Goal: Task Accomplishment & Management: Use online tool/utility

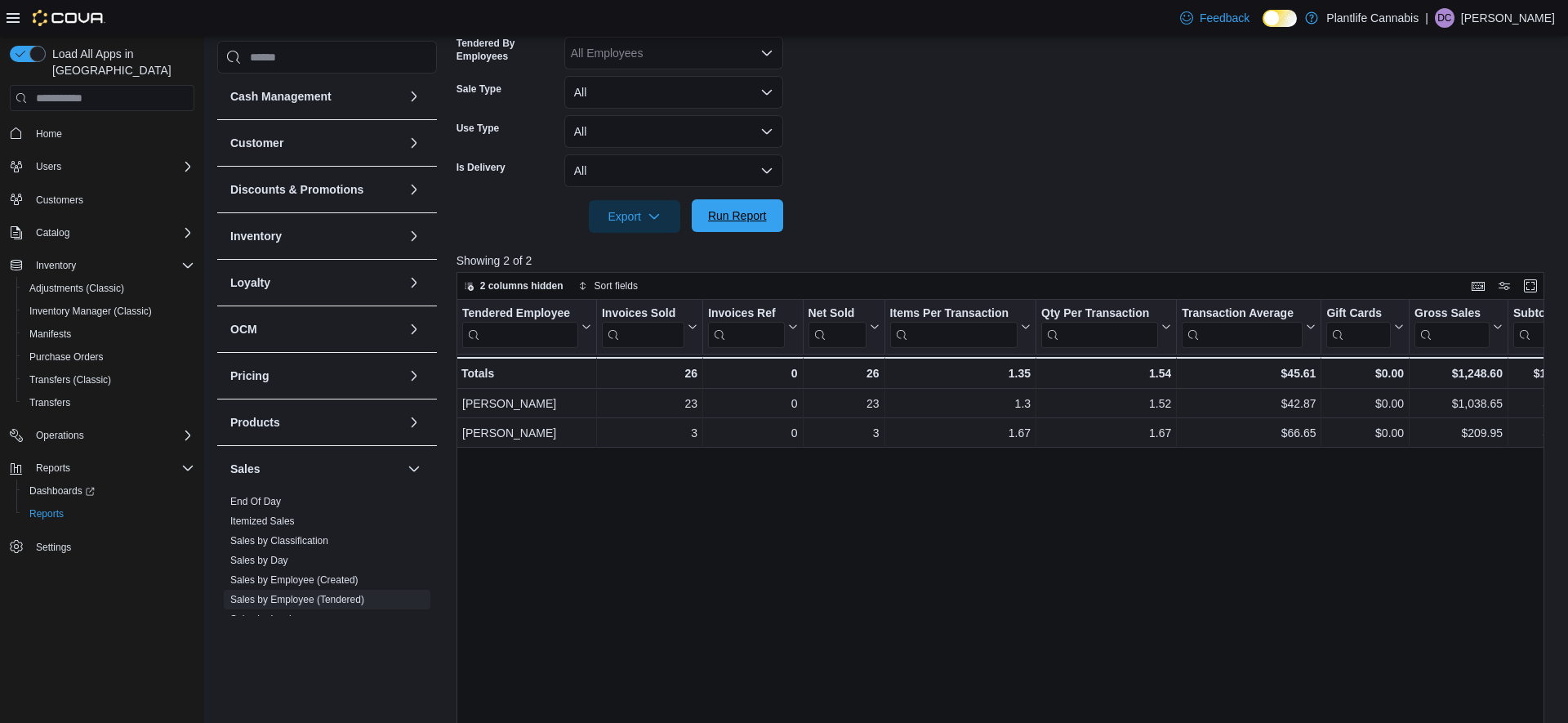
click at [736, 221] on span "Run Report" at bounding box center [738, 216] width 59 height 17
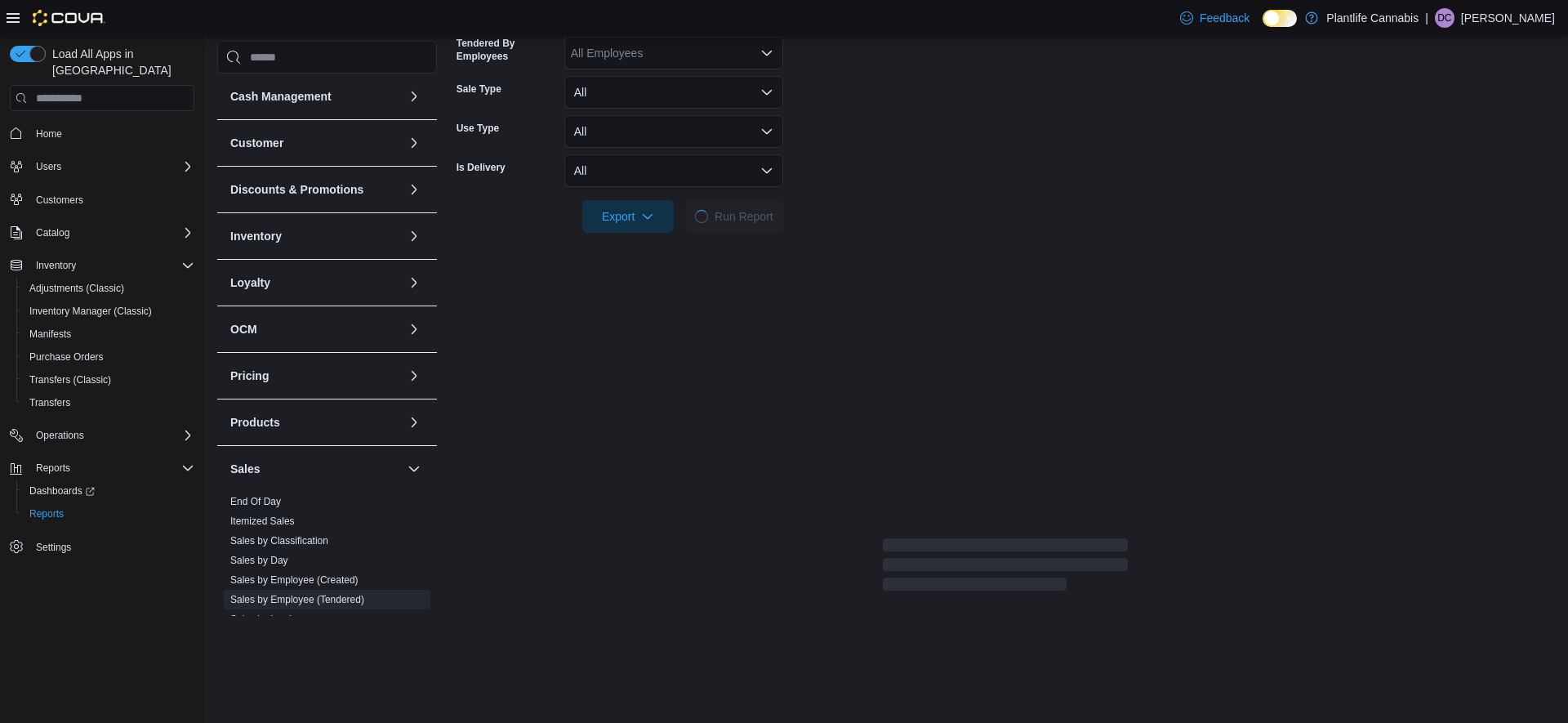
scroll to position [158, 0]
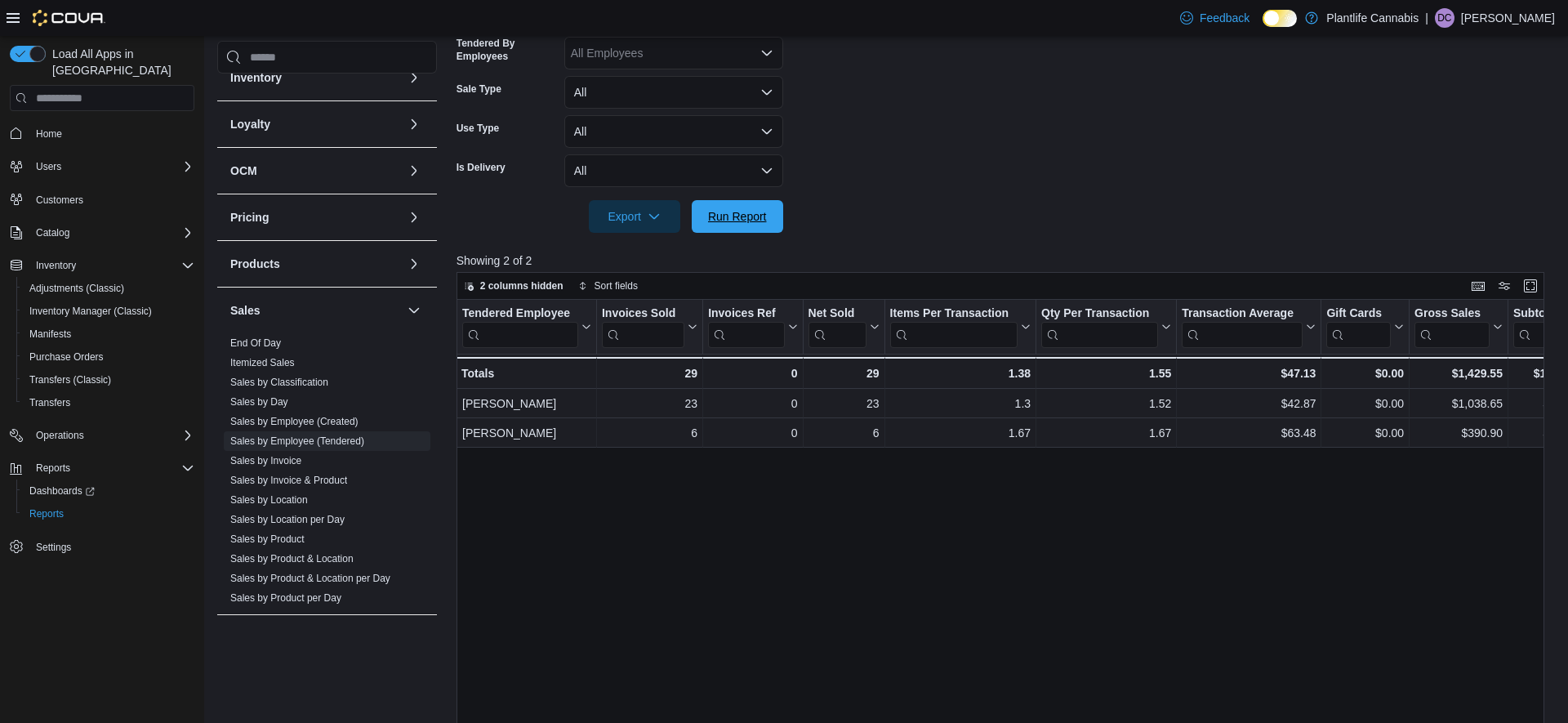
drag, startPoint x: 761, startPoint y: 224, endPoint x: 1106, endPoint y: 170, distance: 349.2
click at [761, 224] on span "Run Report" at bounding box center [738, 216] width 59 height 17
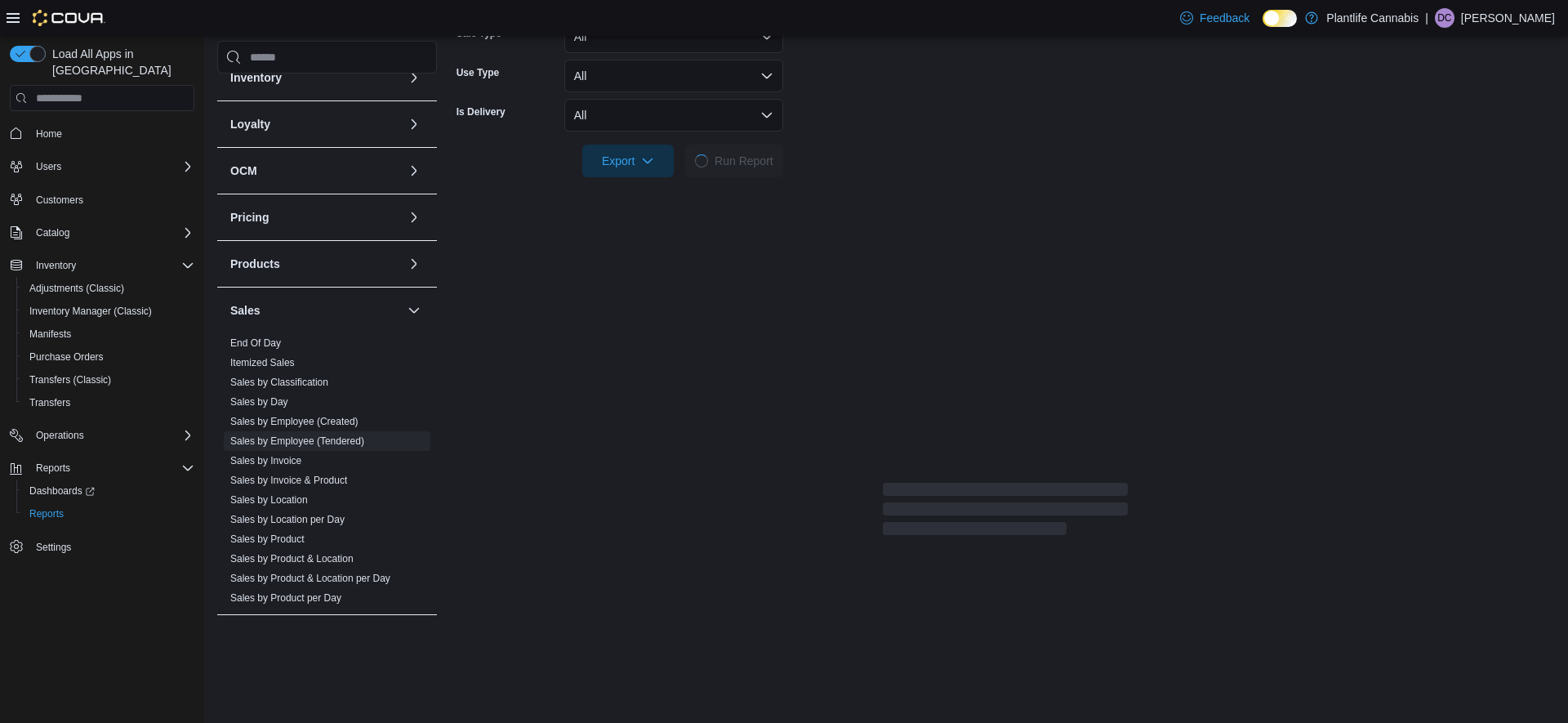
scroll to position [467, 0]
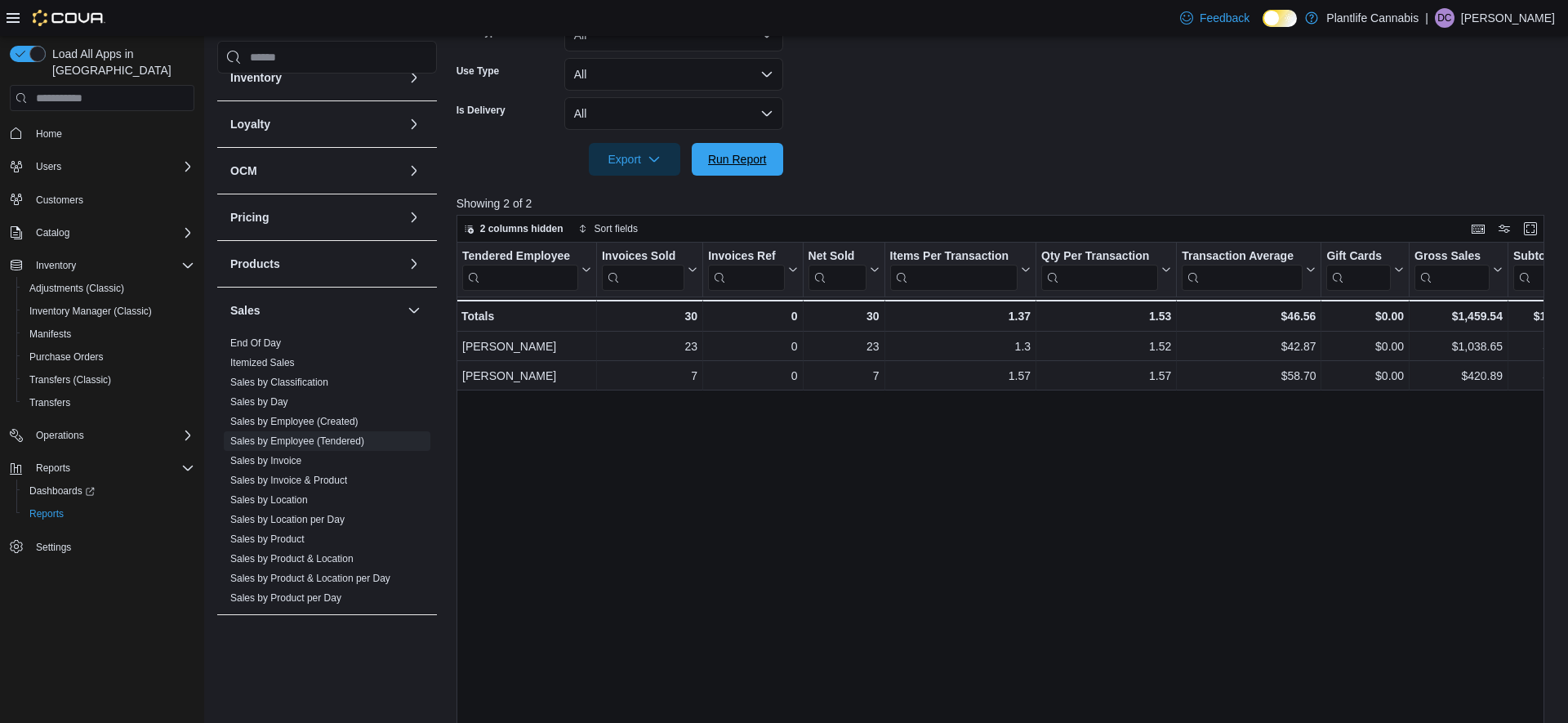
click at [765, 150] on span "Run Report" at bounding box center [738, 158] width 72 height 32
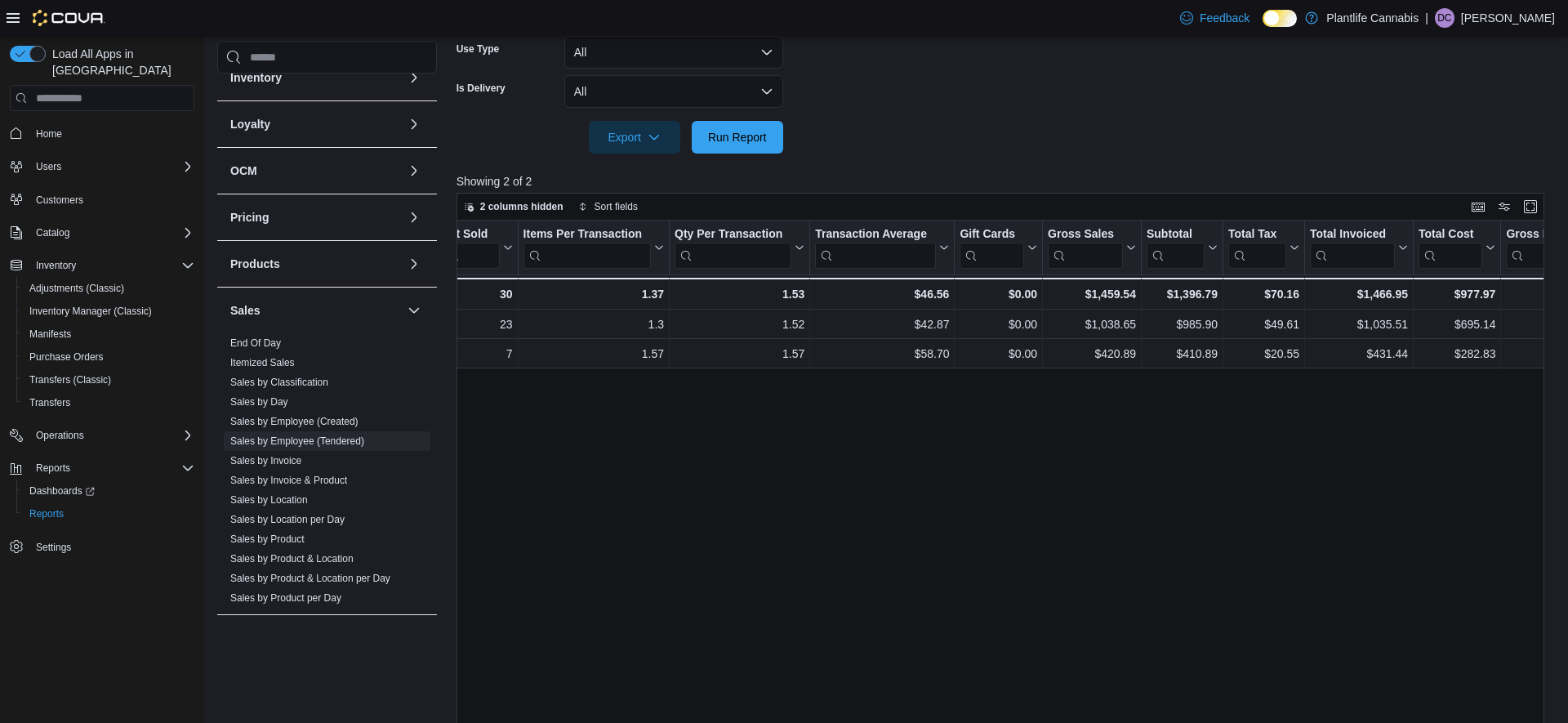
scroll to position [0, 368]
drag, startPoint x: 745, startPoint y: 147, endPoint x: 806, endPoint y: 146, distance: 61.0
click at [745, 147] on span "Run Report" at bounding box center [738, 136] width 72 height 32
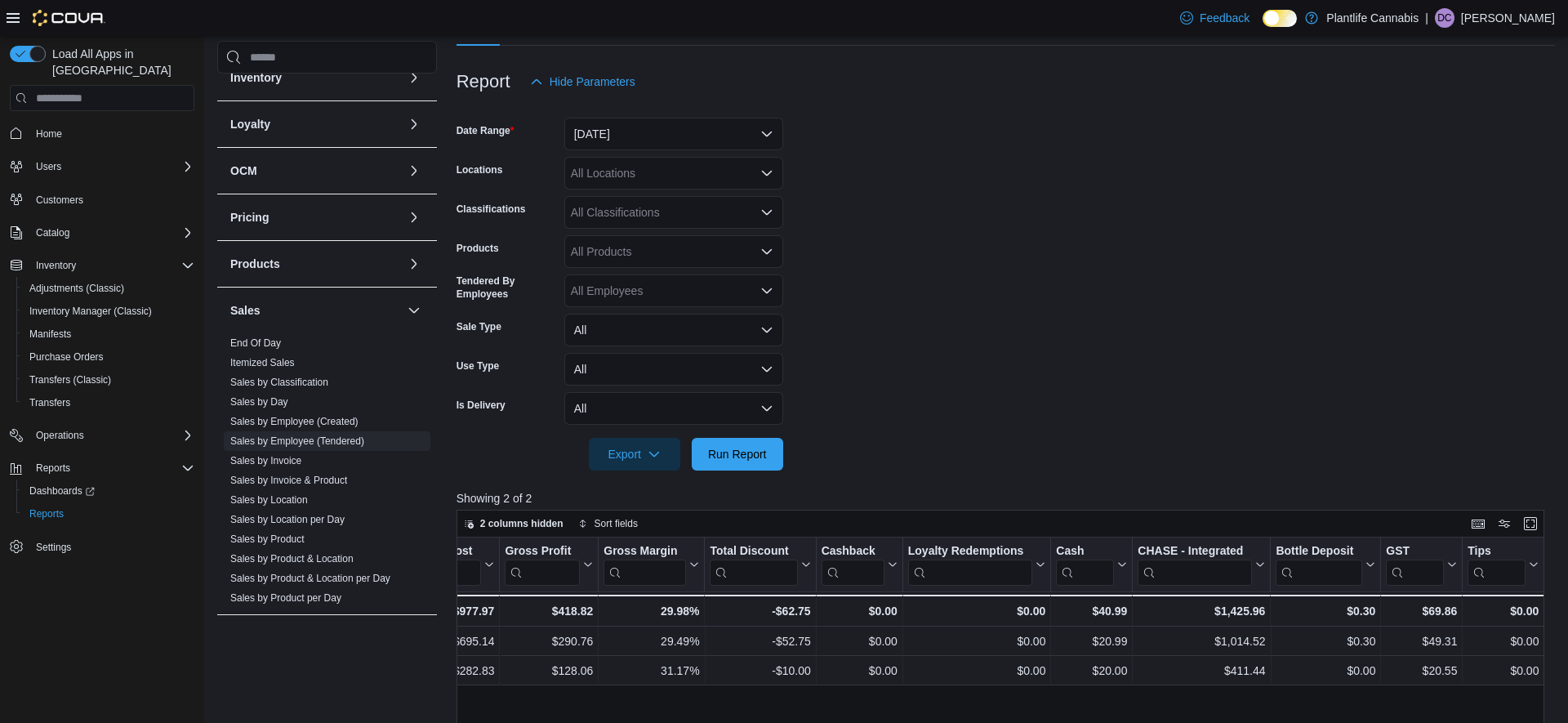
scroll to position [273, 0]
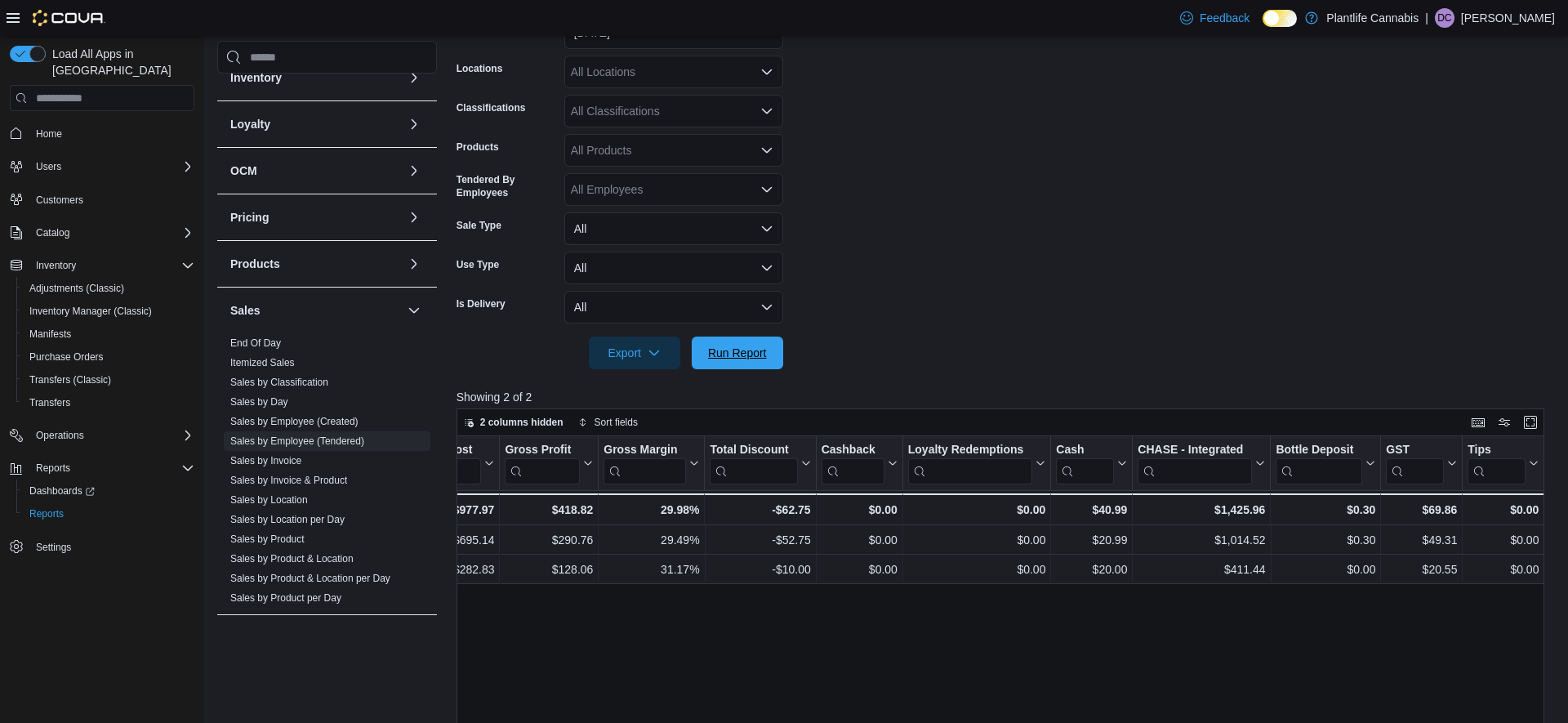
drag, startPoint x: 732, startPoint y: 364, endPoint x: 1180, endPoint y: 349, distance: 448.3
click at [735, 362] on span "Run Report" at bounding box center [738, 352] width 72 height 32
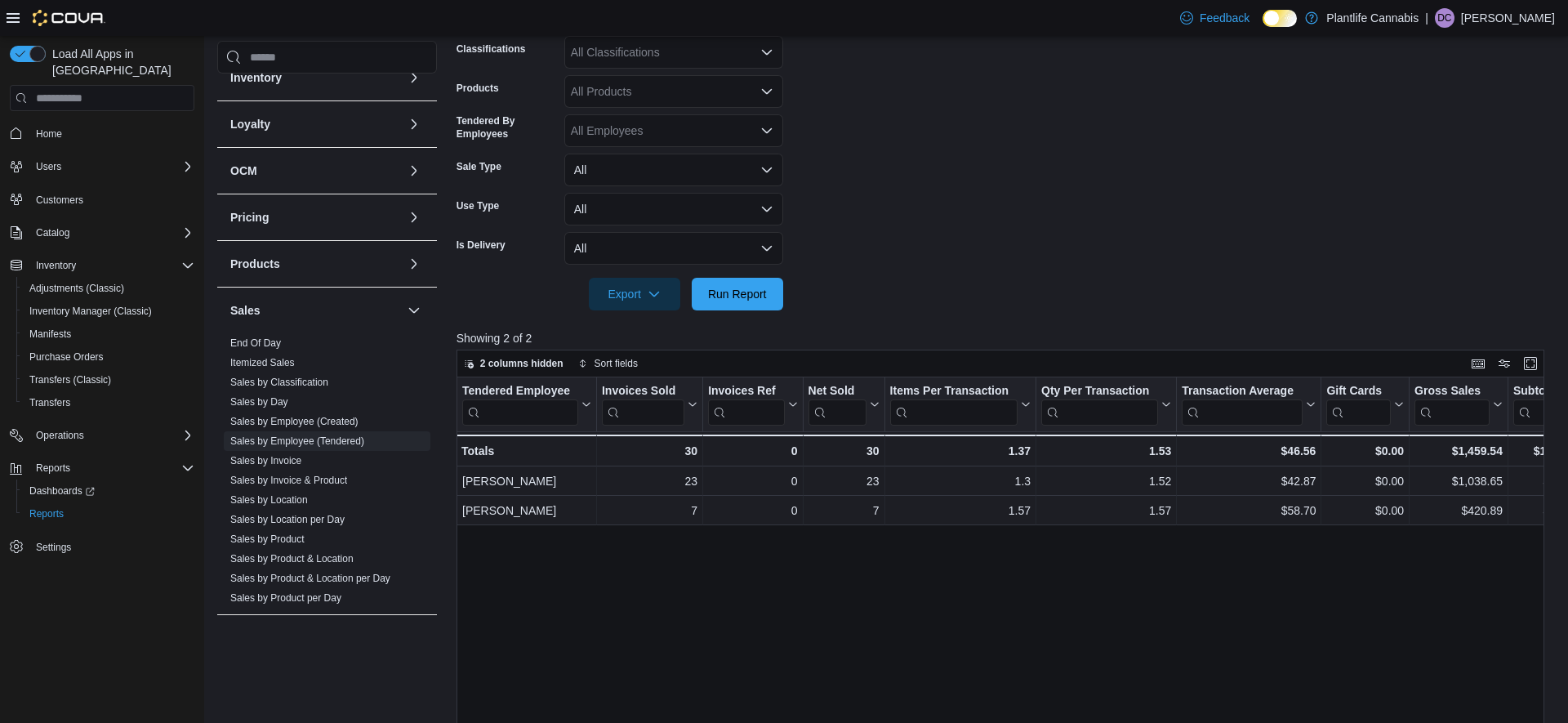
scroll to position [392, 0]
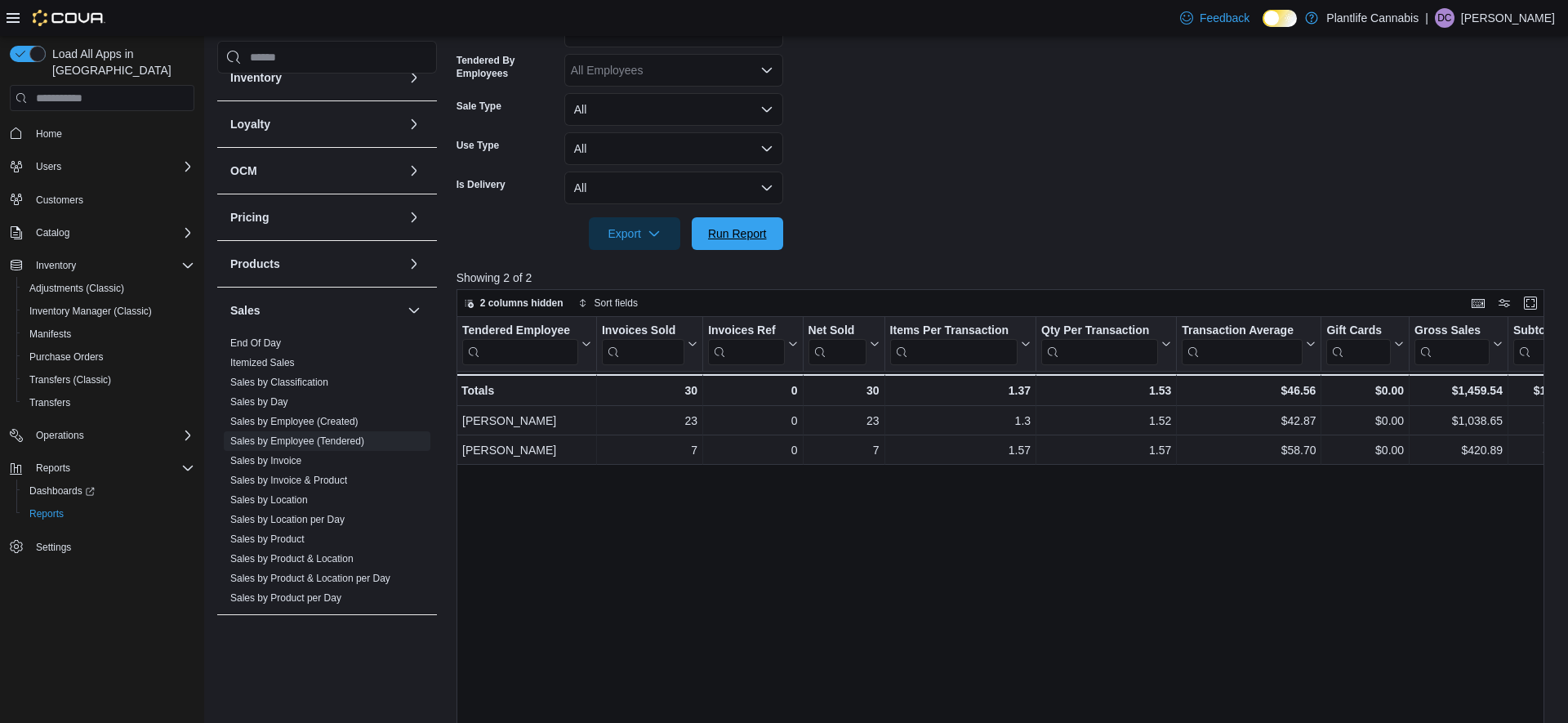
drag, startPoint x: 748, startPoint y: 242, endPoint x: 958, endPoint y: 234, distance: 210.2
click at [748, 242] on span "Run Report" at bounding box center [738, 233] width 72 height 32
click at [289, 464] on link "Sales by Invoice" at bounding box center [265, 461] width 71 height 11
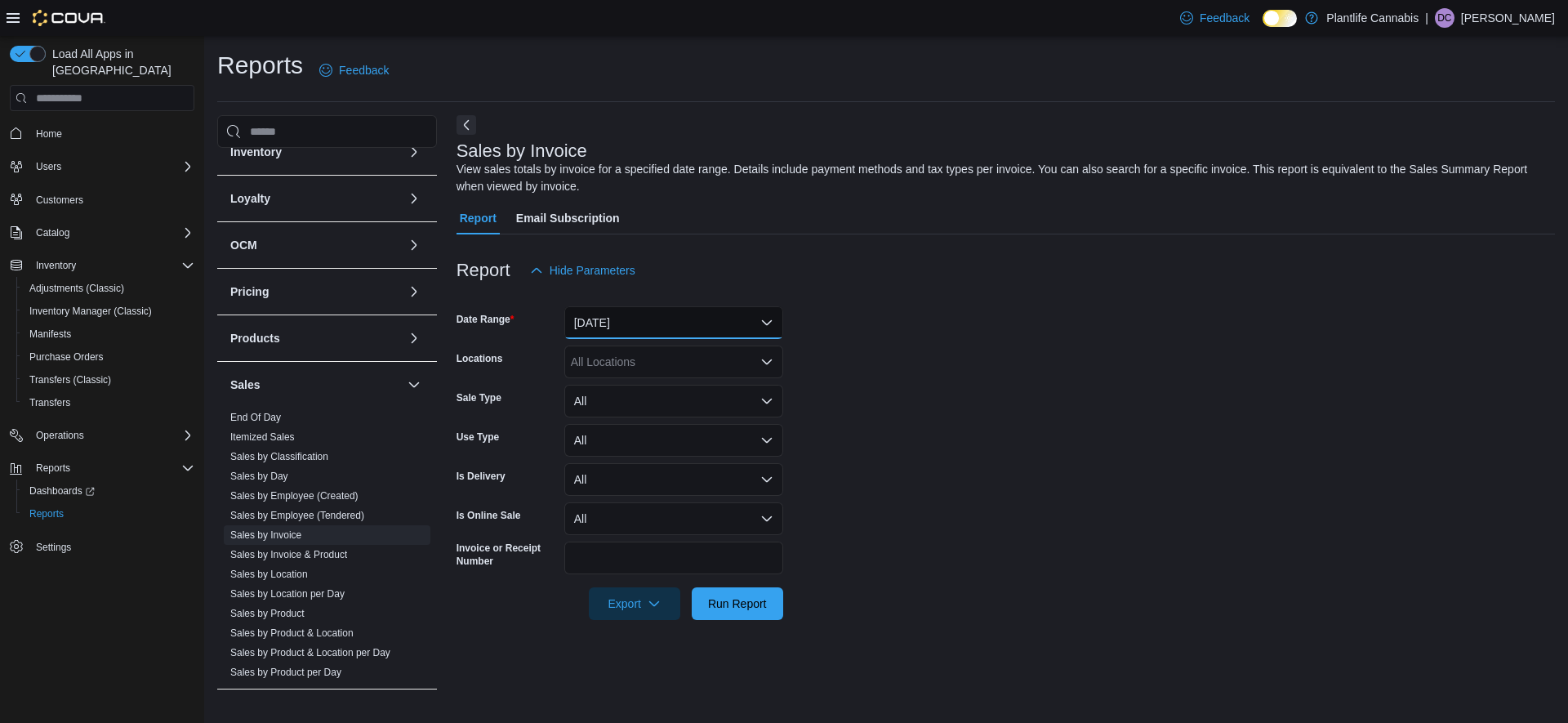
click at [616, 332] on button "[DATE]" at bounding box center [674, 322] width 219 height 32
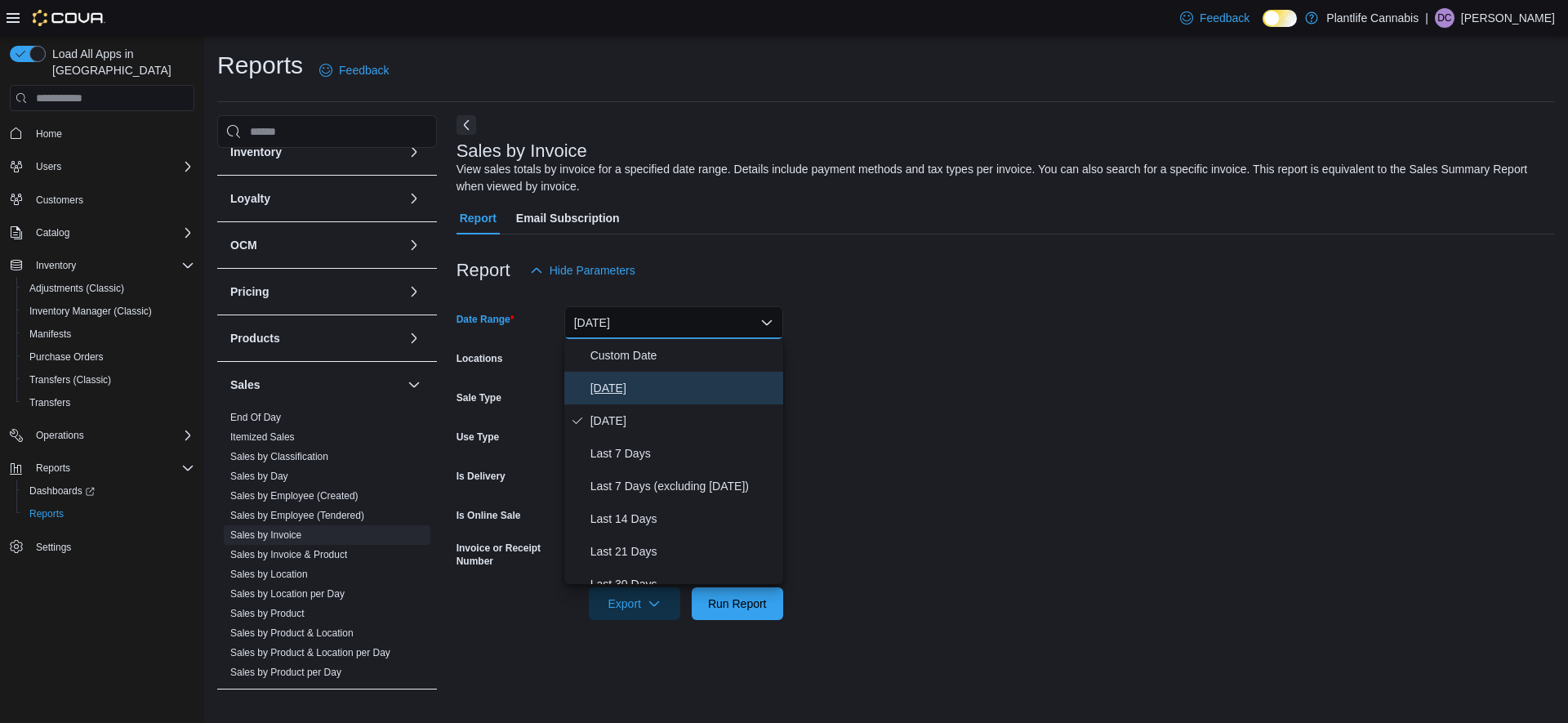
drag, startPoint x: 606, startPoint y: 379, endPoint x: 662, endPoint y: 453, distance: 92.8
click at [606, 379] on span "[DATE]" at bounding box center [683, 388] width 186 height 19
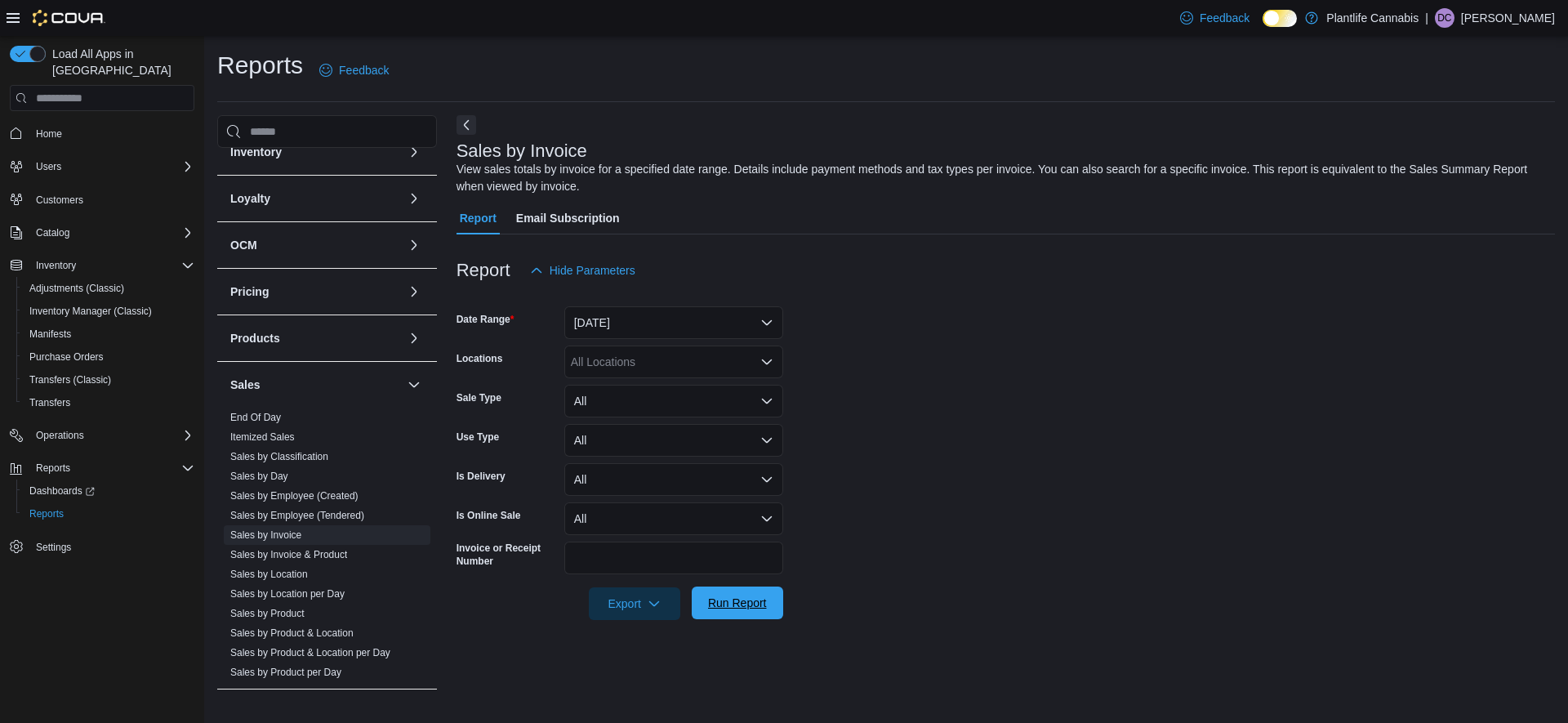
drag, startPoint x: 715, startPoint y: 600, endPoint x: 756, endPoint y: 596, distance: 41.2
click at [716, 600] on span "Run Report" at bounding box center [738, 603] width 59 height 17
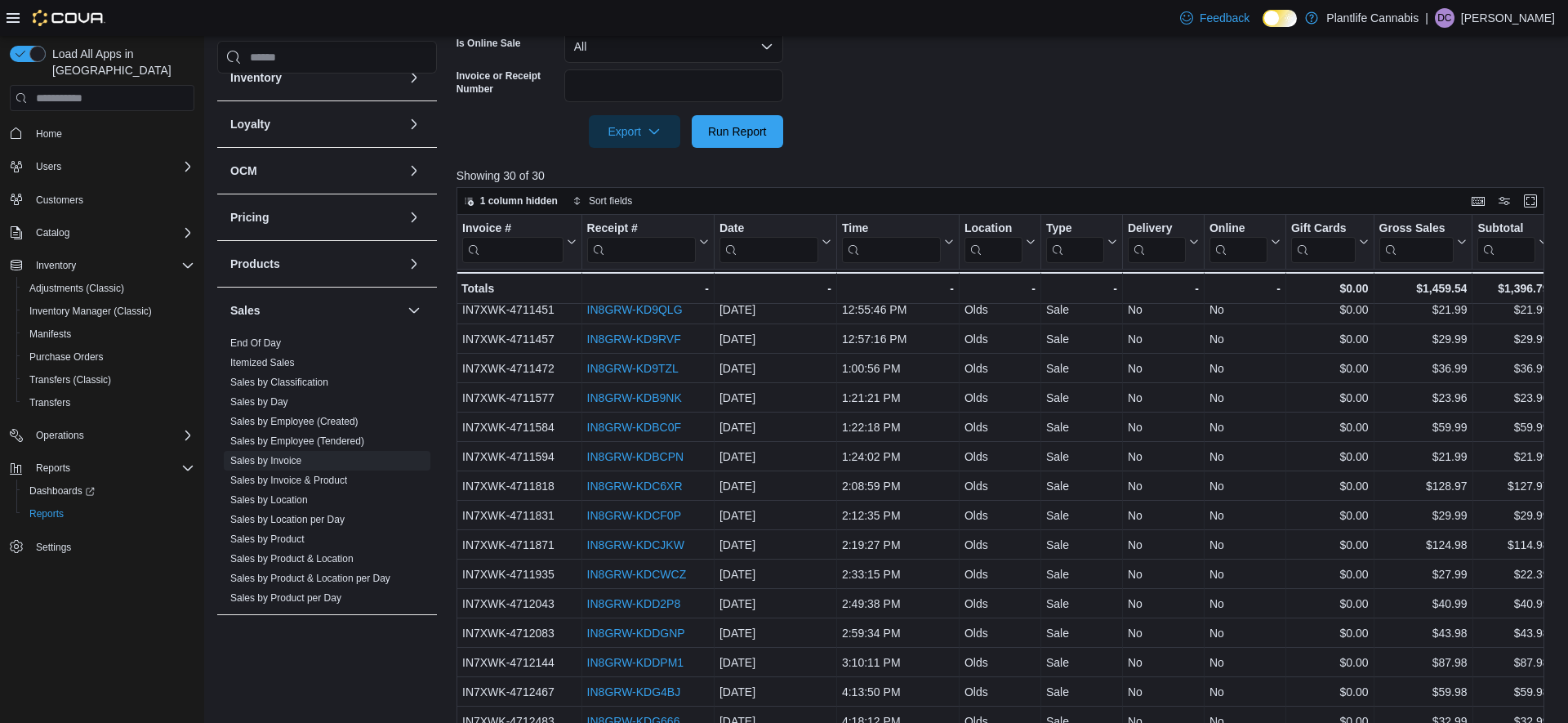
scroll to position [528, 0]
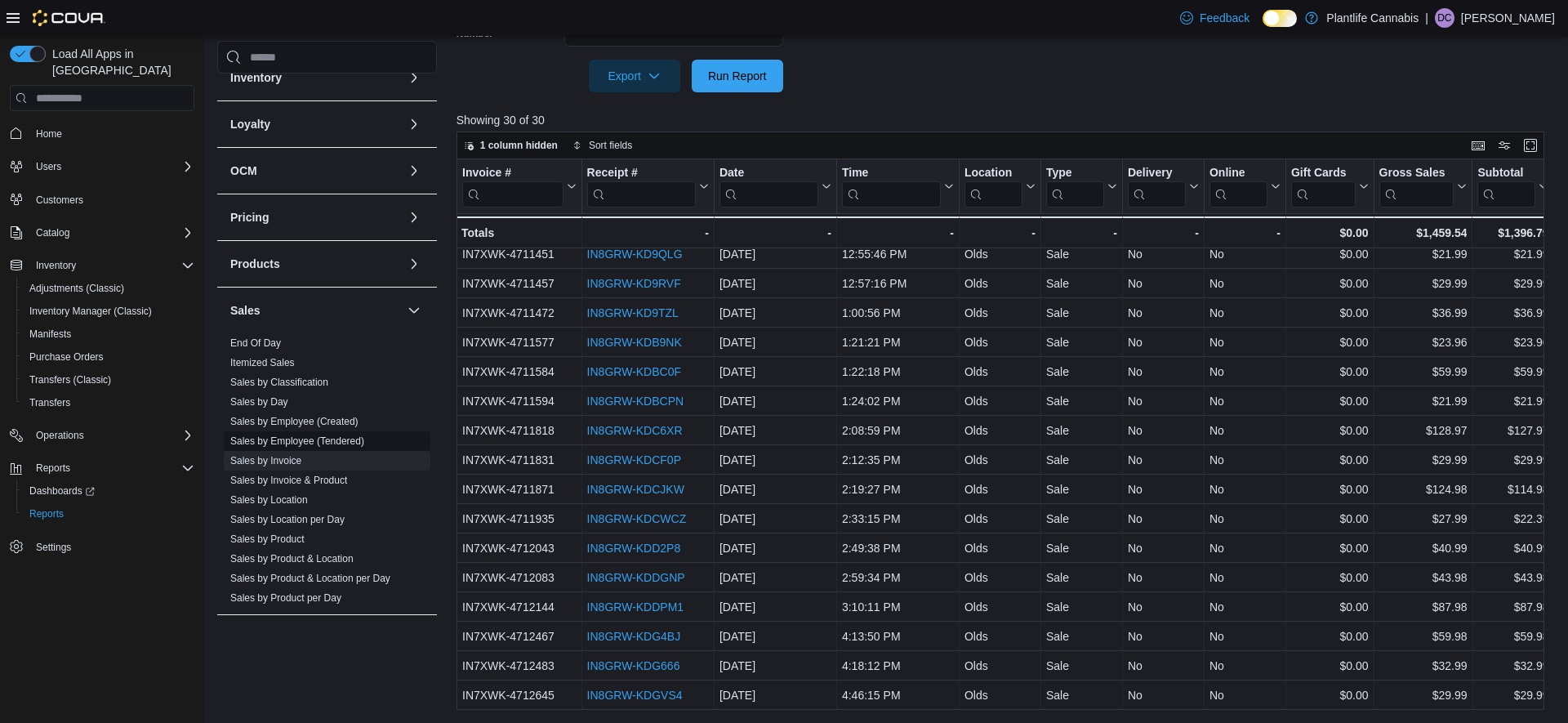
click at [304, 444] on link "Sales by Employee (Tendered)" at bounding box center [296, 441] width 134 height 11
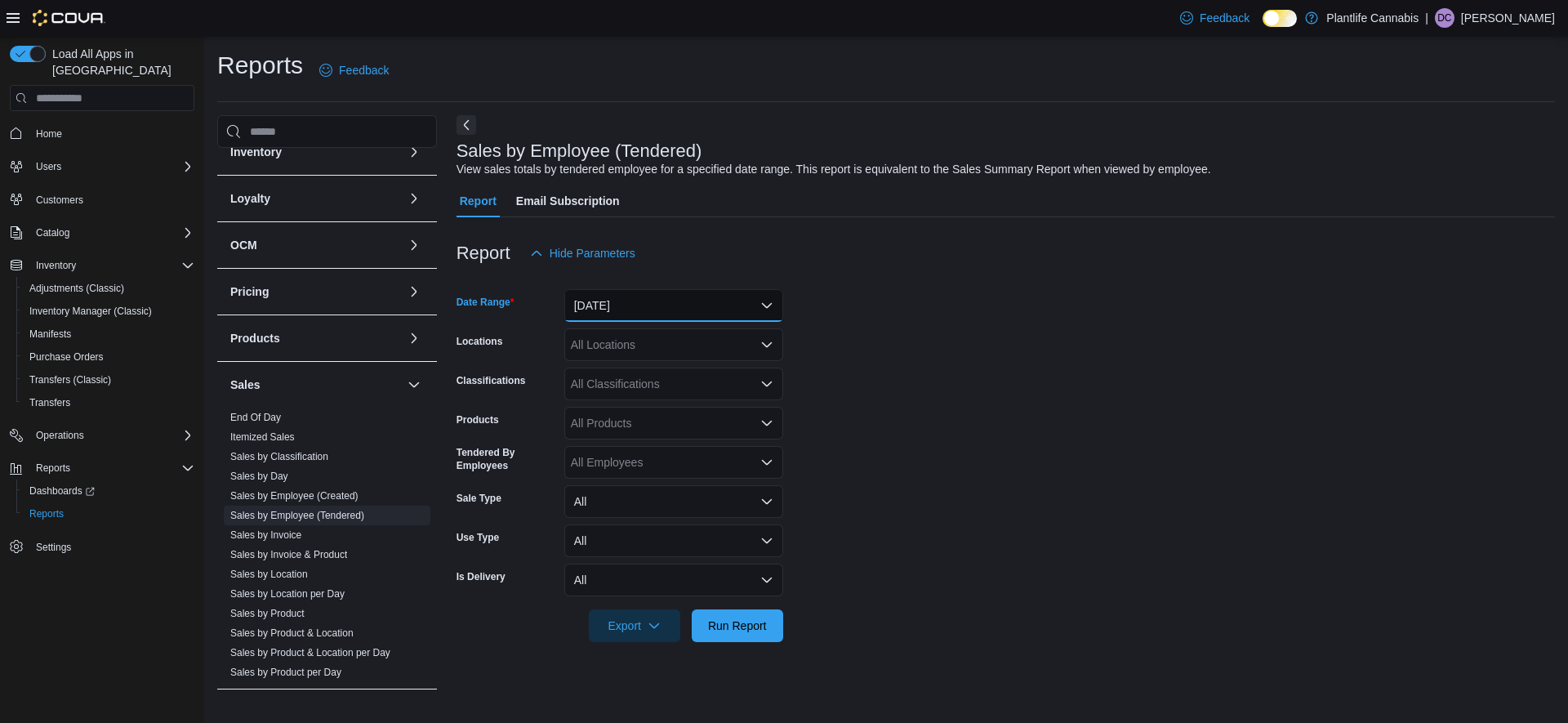
click at [655, 316] on button "[DATE]" at bounding box center [674, 305] width 219 height 32
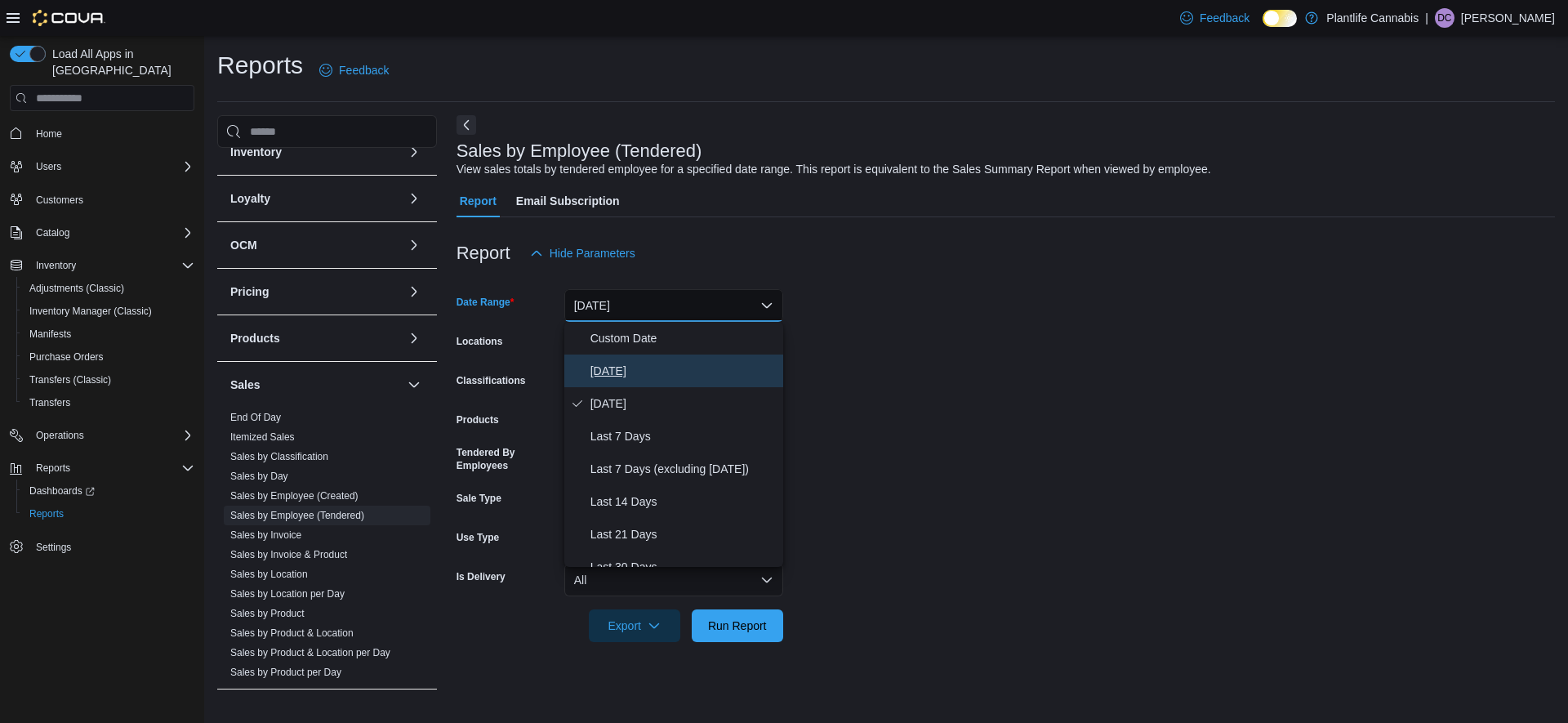
click at [622, 370] on span "[DATE]" at bounding box center [683, 370] width 186 height 19
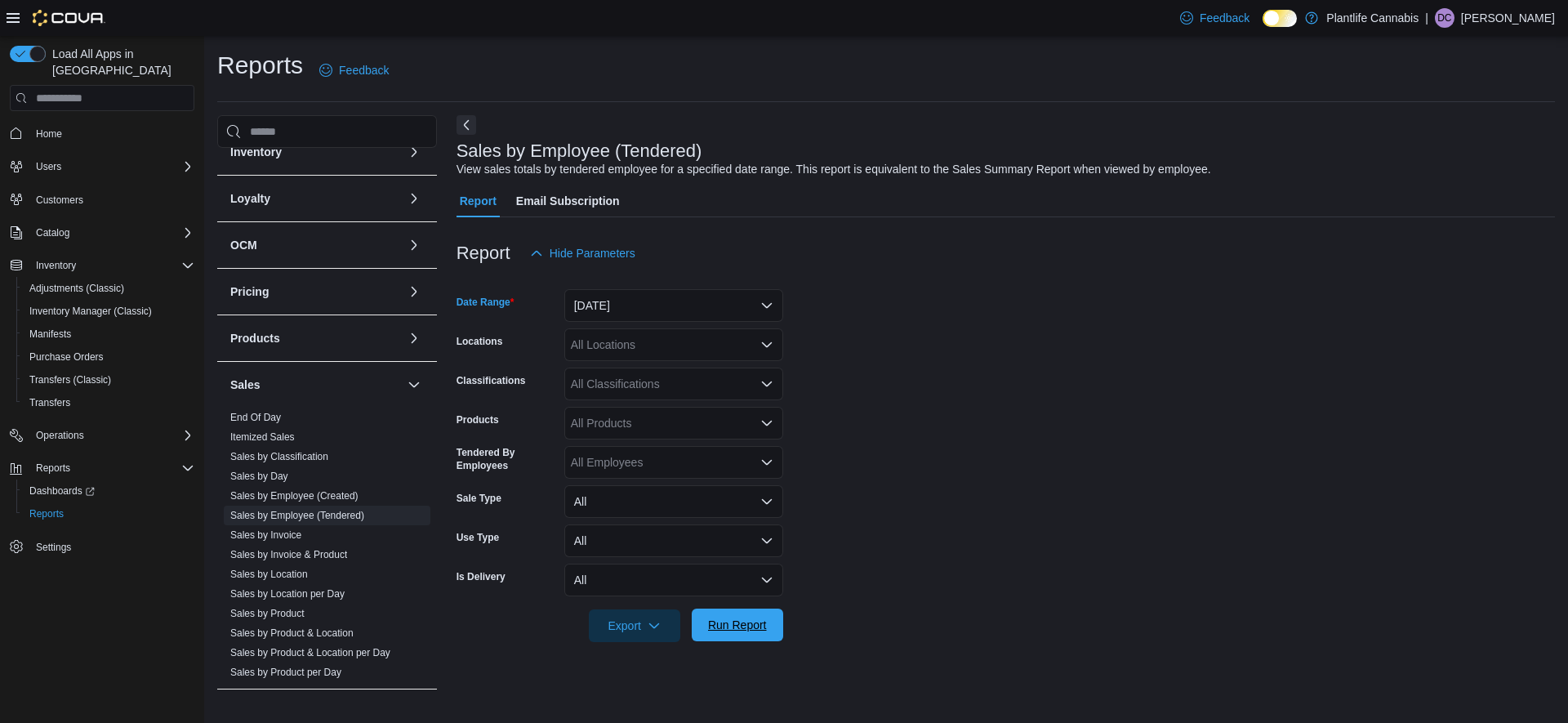
click at [739, 624] on span "Run Report" at bounding box center [738, 625] width 59 height 17
